Goal: Transaction & Acquisition: Purchase product/service

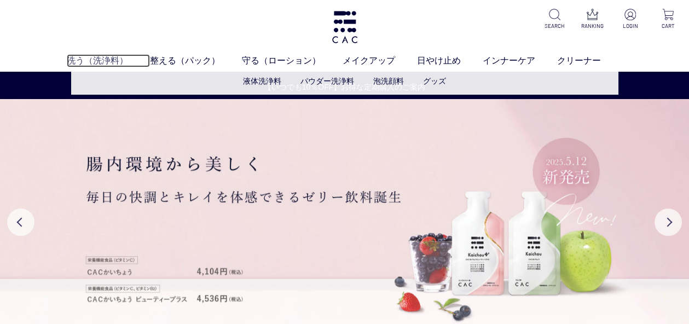
click at [83, 59] on link "洗う（洗浄料）" at bounding box center [108, 60] width 83 height 13
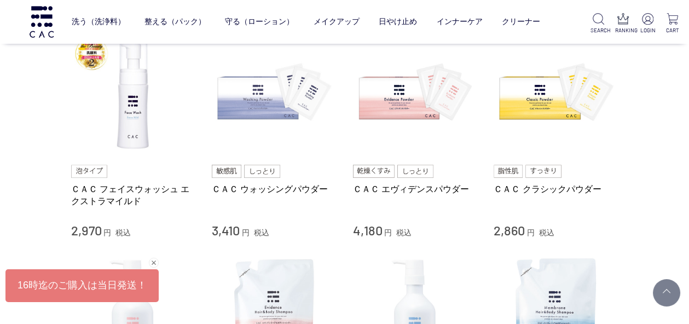
scroll to position [234, 0]
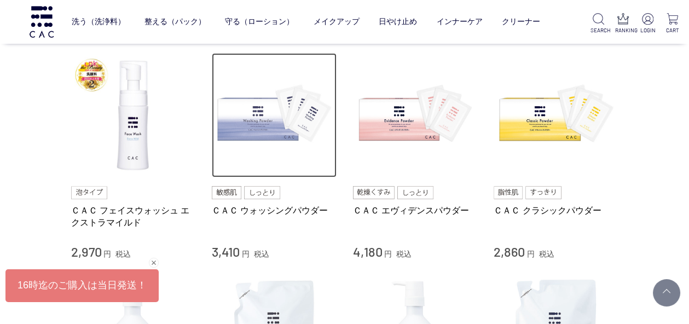
click at [265, 116] on img at bounding box center [274, 115] width 125 height 125
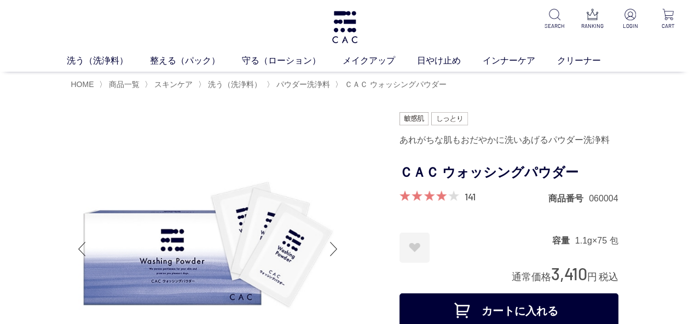
scroll to position [94, 0]
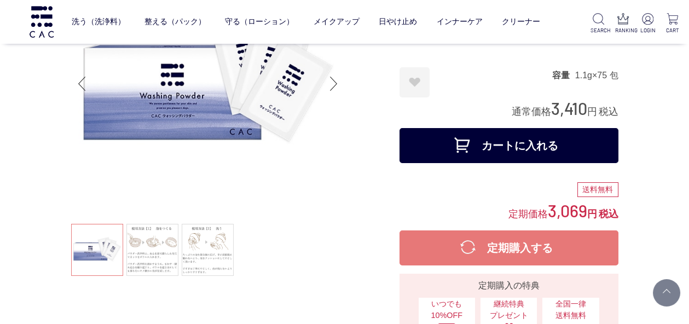
click at [503, 146] on button "カートに入れる" at bounding box center [508, 145] width 219 height 35
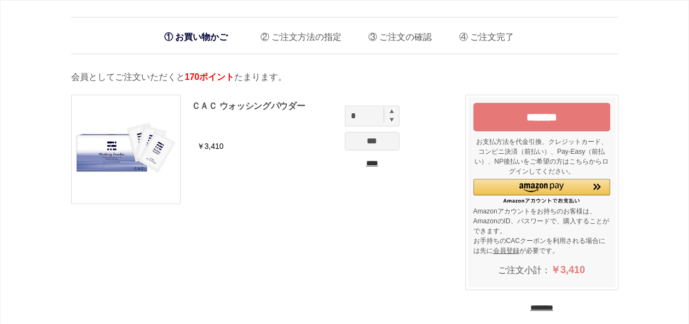
click at [523, 115] on input "*******" at bounding box center [541, 117] width 137 height 28
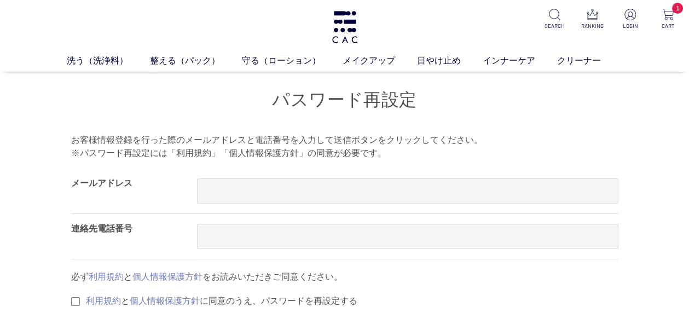
click at [135, 179] on div "メールアドレス" at bounding box center [134, 190] width 126 height 45
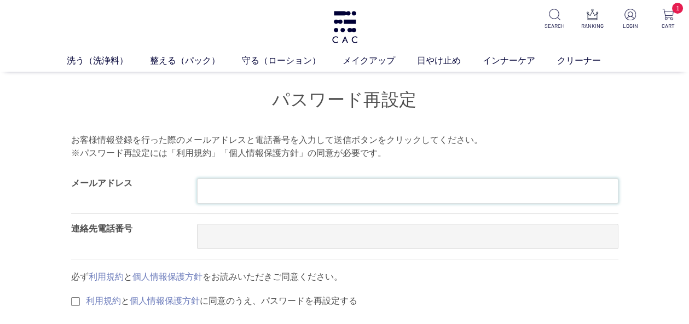
click at [220, 189] on input "text" at bounding box center [407, 190] width 421 height 25
type input "**********"
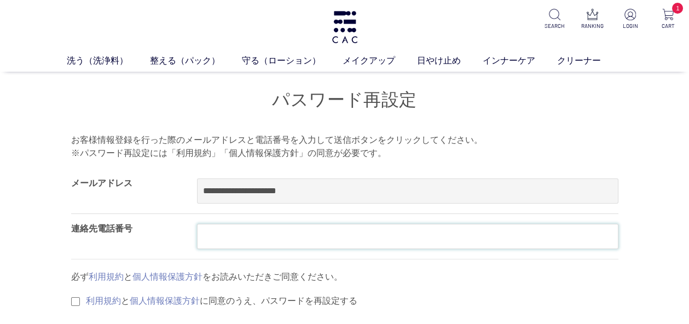
click at [217, 234] on input "text" at bounding box center [407, 236] width 421 height 25
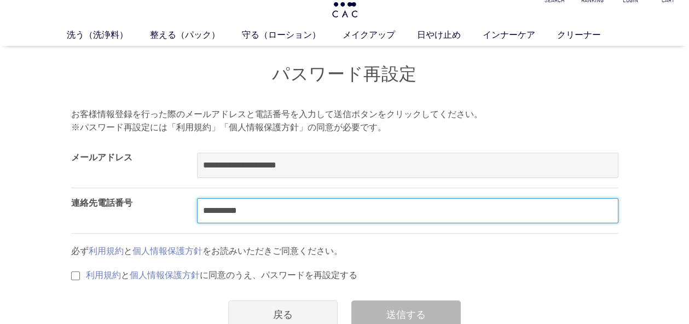
scroll to position [46, 0]
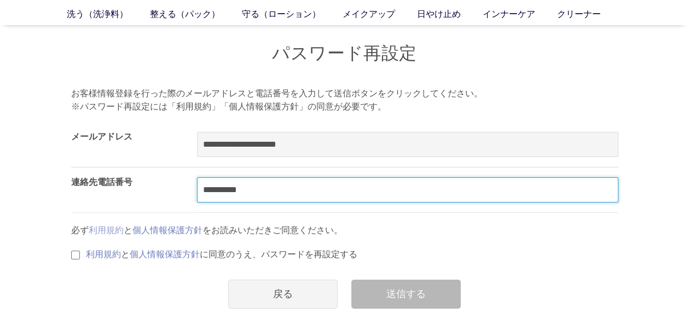
type input "**********"
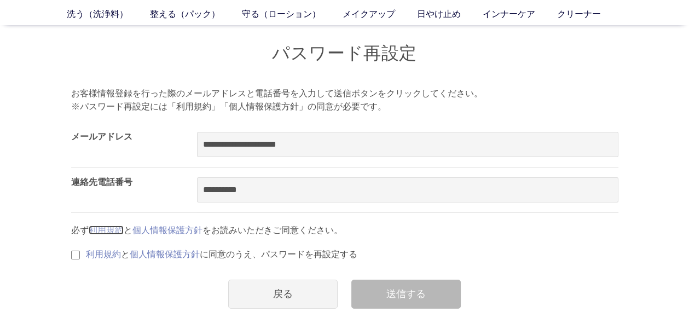
click at [114, 228] on link "利用規約" at bounding box center [106, 229] width 35 height 9
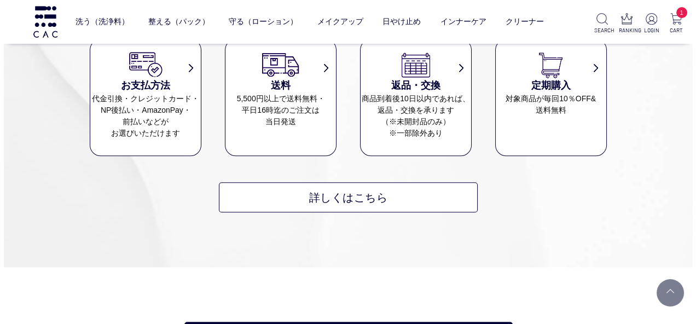
scroll to position [2231, 0]
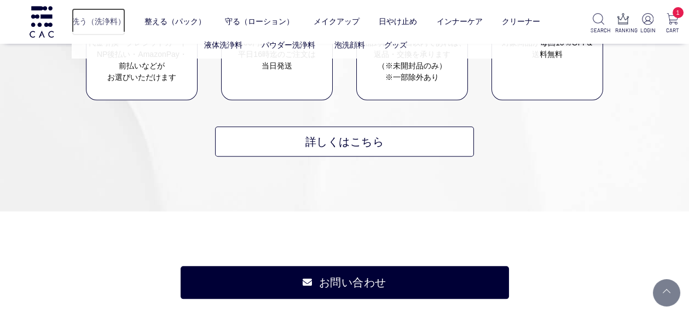
click at [89, 25] on link "洗う（洗浄料）" at bounding box center [99, 21] width 54 height 27
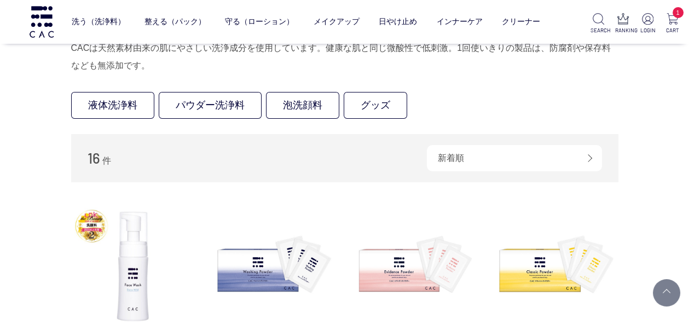
scroll to position [74, 0]
